Goal: Information Seeking & Learning: Learn about a topic

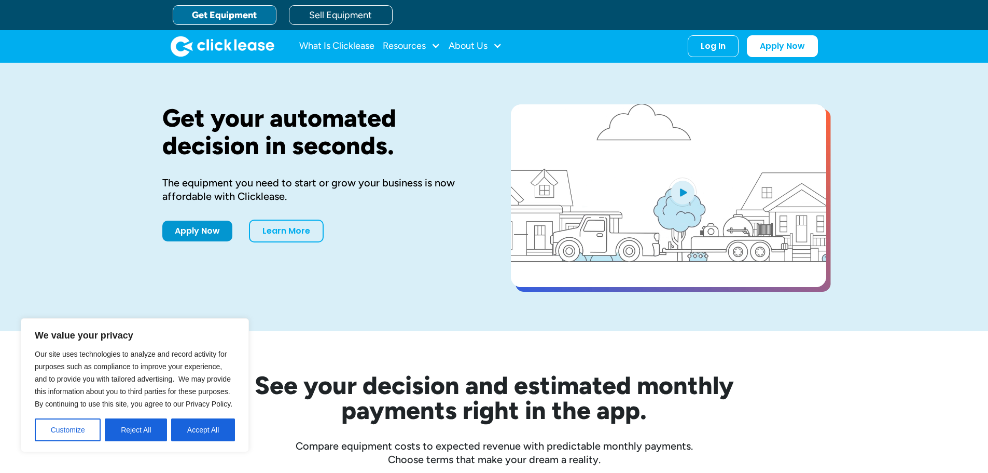
scroll to position [259, 0]
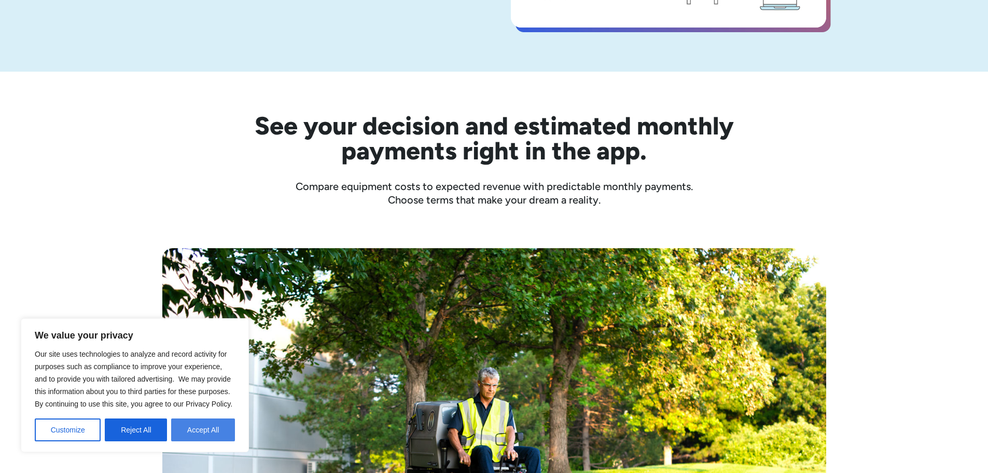
click at [188, 437] on button "Accept All" at bounding box center [203, 429] width 64 height 23
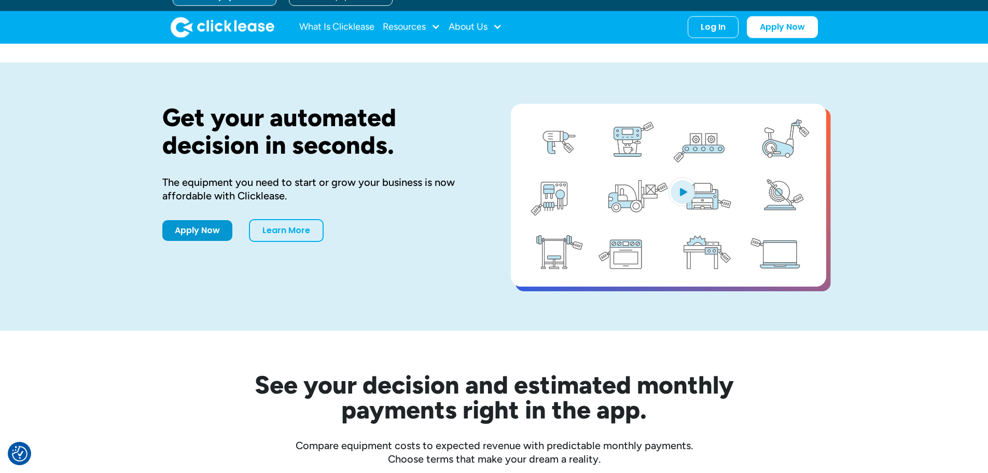
scroll to position [0, 0]
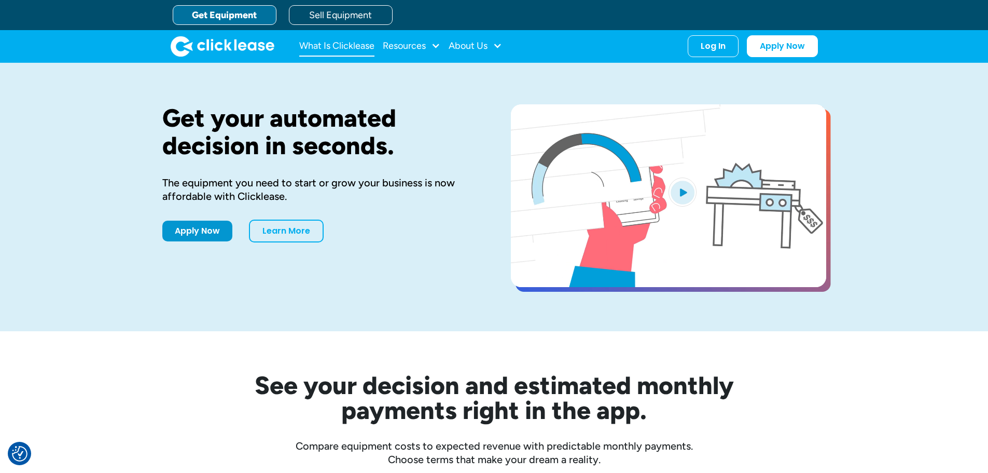
click at [344, 38] on link "What Is Clicklease" at bounding box center [336, 46] width 75 height 21
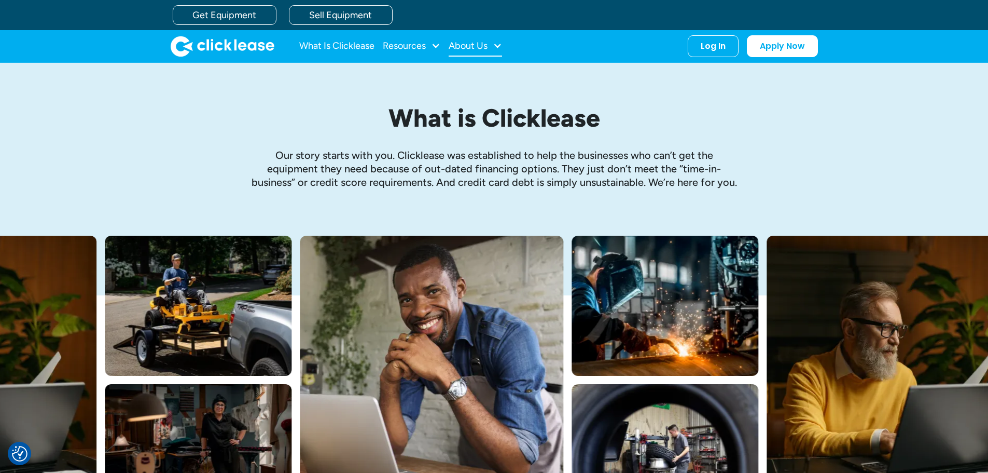
click at [471, 52] on div "About Us" at bounding box center [475, 46] width 53 height 21
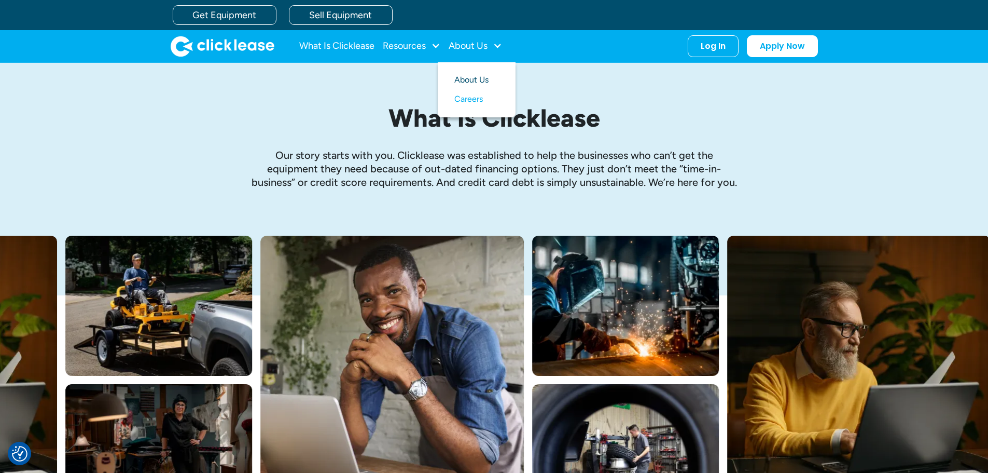
click at [470, 81] on link "About Us" at bounding box center [476, 80] width 45 height 19
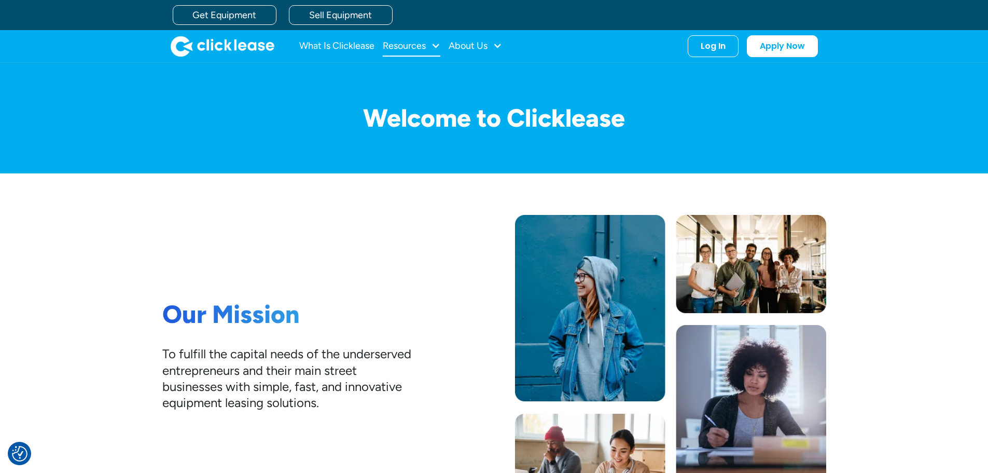
click at [426, 46] on div "Resources" at bounding box center [404, 46] width 43 height 0
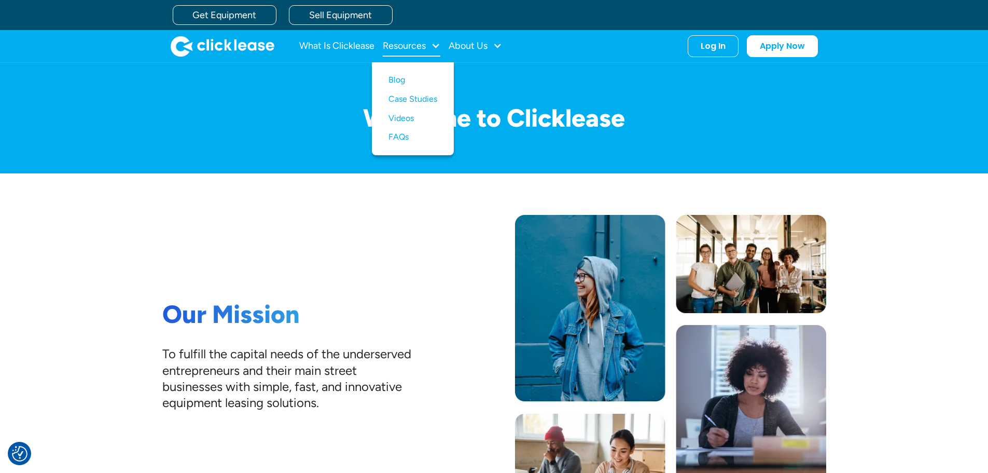
click at [426, 46] on div "Resources" at bounding box center [404, 46] width 43 height 0
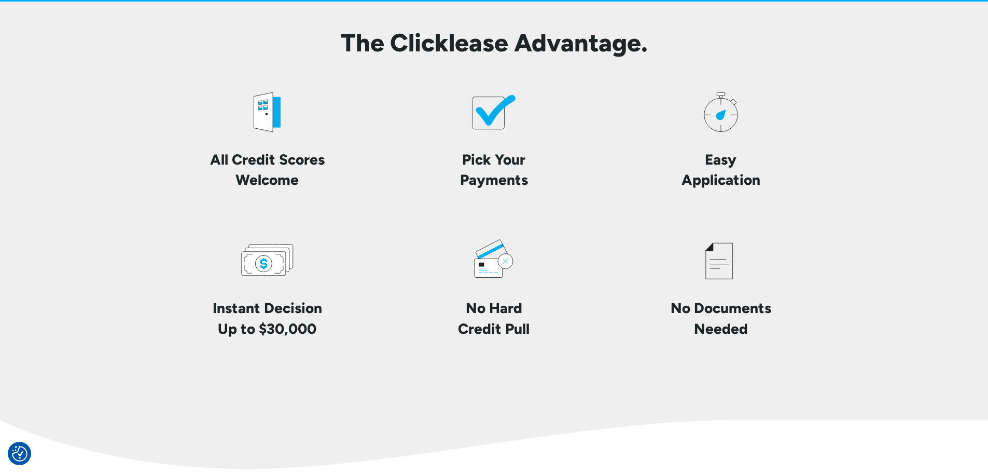
scroll to position [2438, 0]
